Goal: Transaction & Acquisition: Purchase product/service

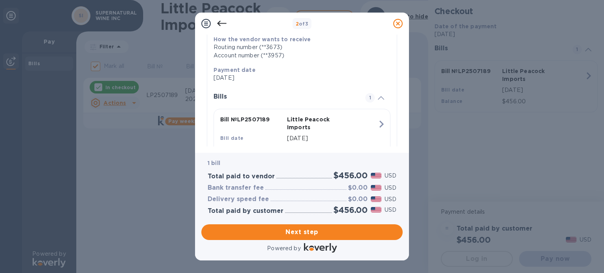
scroll to position [118, 0]
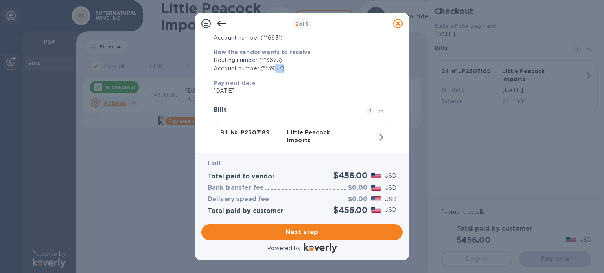
drag, startPoint x: 275, startPoint y: 68, endPoint x: 303, endPoint y: 68, distance: 28.3
click at [303, 68] on div "Account number (**3957)" at bounding box center [298, 68] width 171 height 8
click at [254, 79] on p "Payment date" at bounding box center [298, 83] width 171 height 8
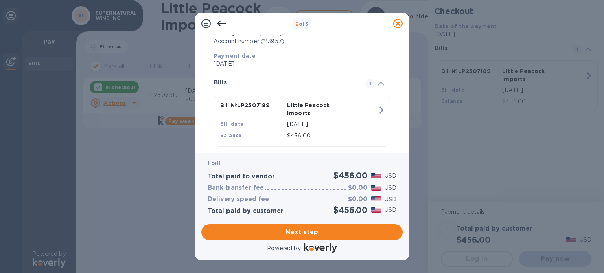
scroll to position [165, 0]
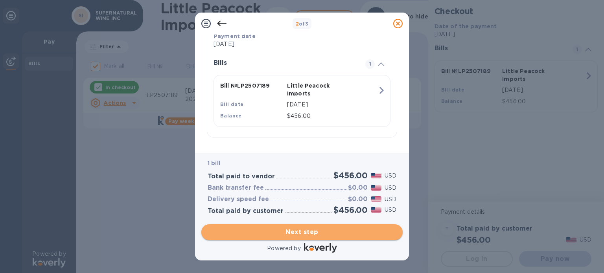
click at [359, 227] on button "Next step" at bounding box center [301, 233] width 201 height 16
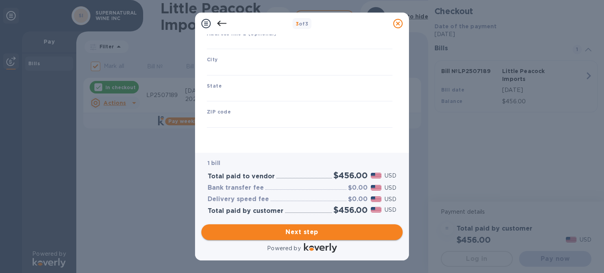
type input "[GEOGRAPHIC_DATA]"
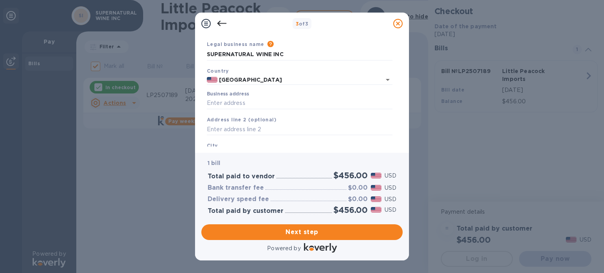
scroll to position [39, 0]
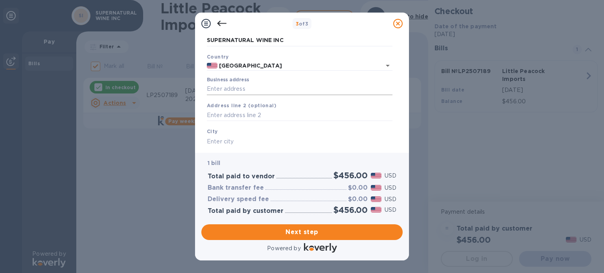
click at [273, 88] on input "Business address" at bounding box center [300, 89] width 186 height 12
type input "[STREET_ADDRESS][US_STATE]"
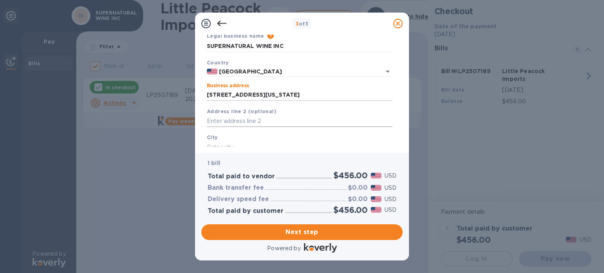
scroll to position [73, 0]
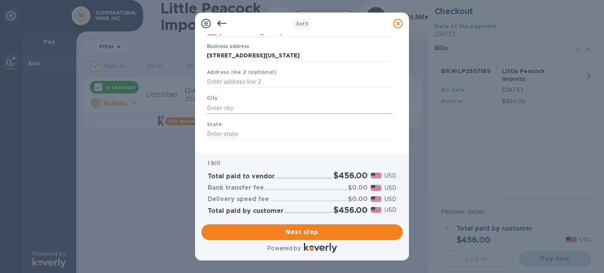
click at [250, 111] on input "text" at bounding box center [300, 108] width 186 height 12
type input "n"
type input "NEWYORK"
type input "NY"
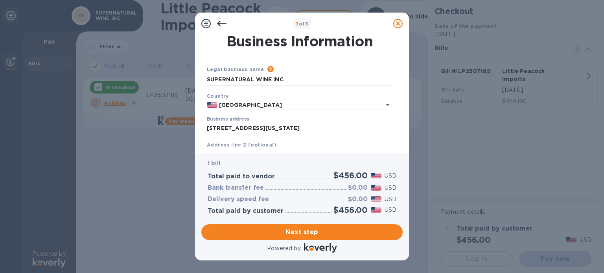
scroll to position [112, 0]
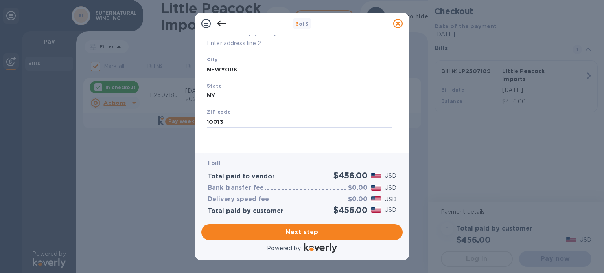
type input "10013"
click at [289, 135] on div "Save" at bounding box center [300, 134] width 192 height 6
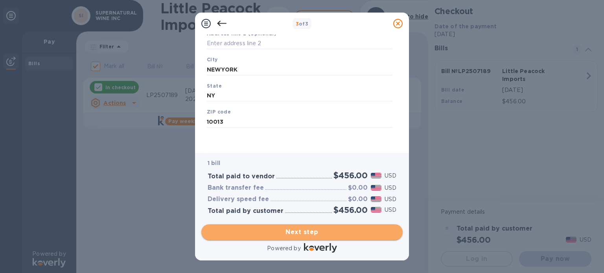
click at [341, 234] on span "Next step" at bounding box center [302, 232] width 189 height 9
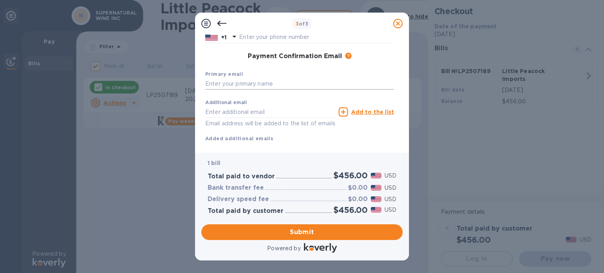
click at [293, 82] on input "text" at bounding box center [299, 84] width 189 height 12
paste input "[EMAIL_ADDRESS][DOMAIN_NAME]"
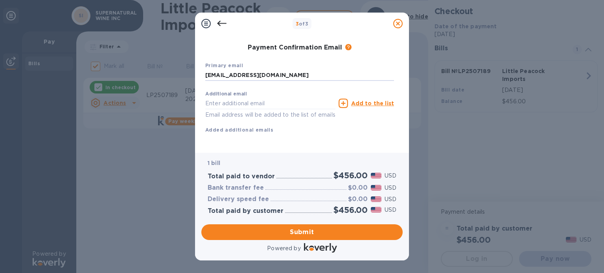
scroll to position [131, 0]
type input "[EMAIL_ADDRESS][DOMAIN_NAME]"
click at [363, 228] on span "Submit" at bounding box center [302, 232] width 189 height 9
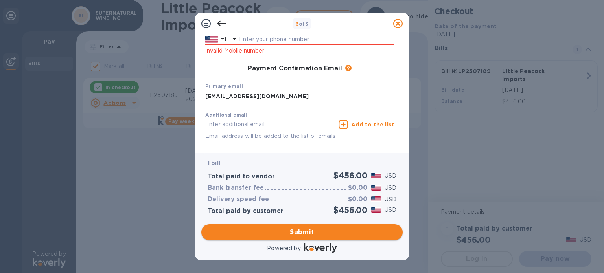
scroll to position [161, 0]
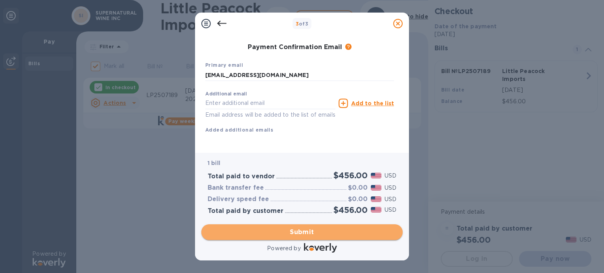
click at [302, 233] on span "Submit" at bounding box center [302, 232] width 189 height 9
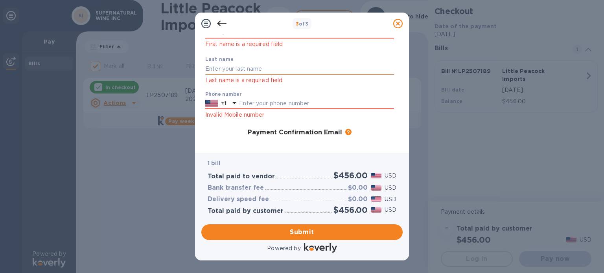
scroll to position [0, 0]
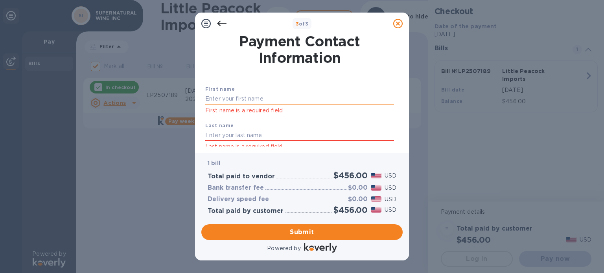
click at [252, 99] on input "text" at bounding box center [299, 99] width 189 height 12
type input "ACCOUNTS"
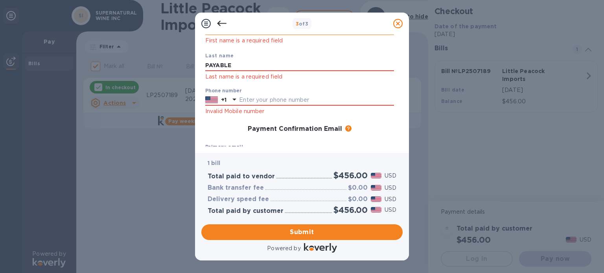
scroll to position [79, 0]
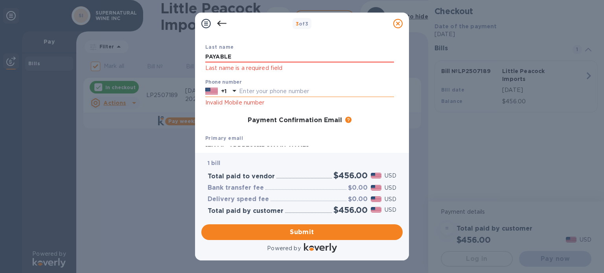
type input "PAYABLE"
click at [307, 96] on input "text" at bounding box center [316, 92] width 155 height 12
type input "6309367818"
click at [376, 127] on div "Payment Confirmation Email The added email addresses will be used to send the p…" at bounding box center [299, 121] width 195 height 14
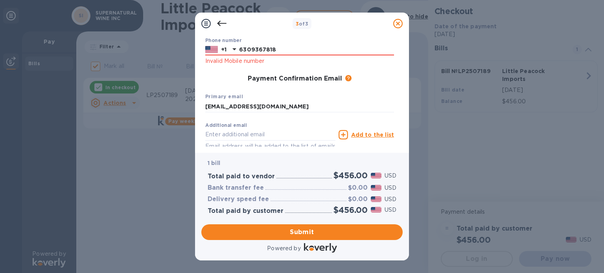
scroll to position [161, 0]
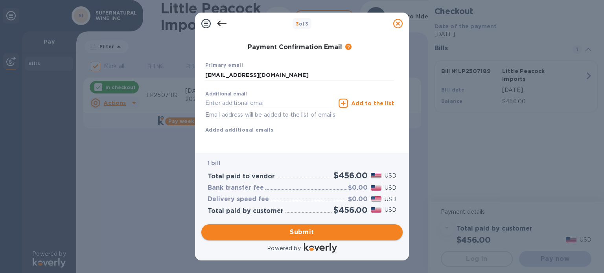
click at [346, 237] on button "Submit" at bounding box center [301, 233] width 201 height 16
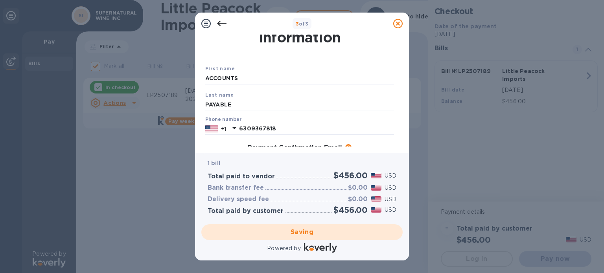
scroll to position [39, 0]
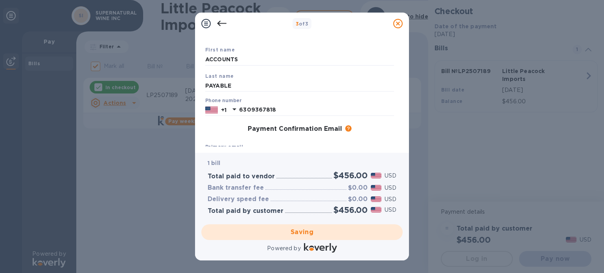
checkbox input "false"
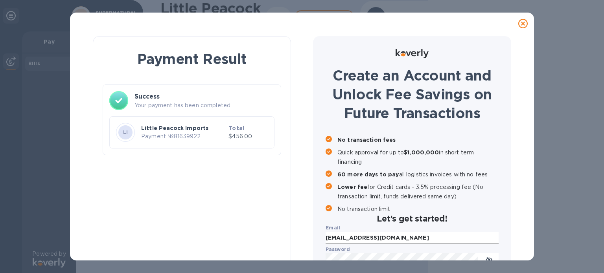
scroll to position [0, 0]
